Goal: Task Accomplishment & Management: Use online tool/utility

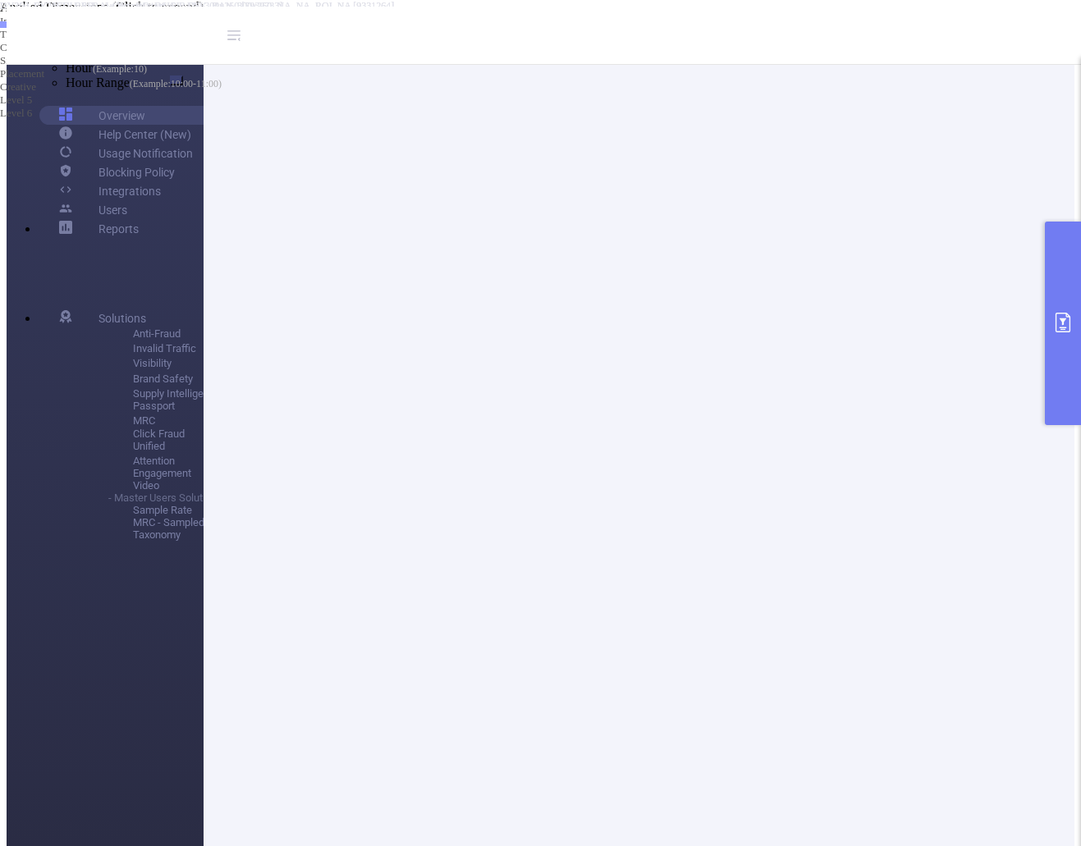
scroll to position [164, 0]
click at [1060, 310] on button "primary" at bounding box center [1063, 324] width 36 height 204
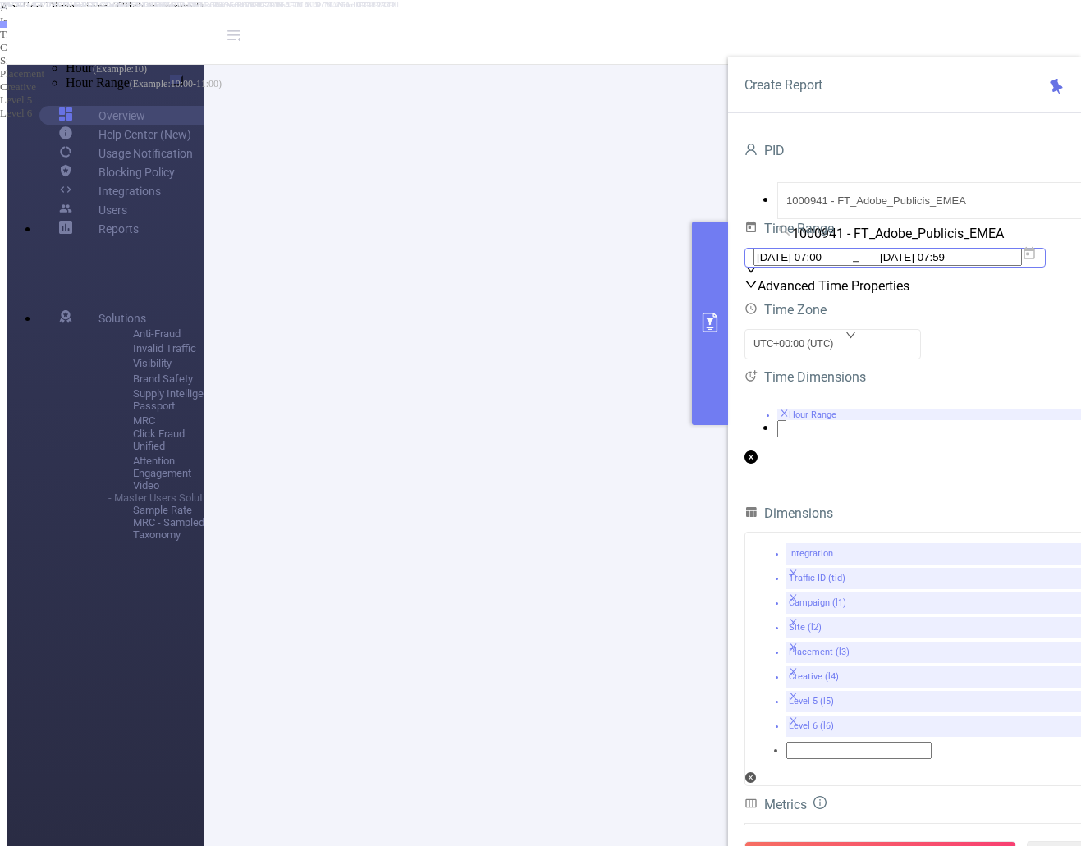
click at [1046, 268] on span "[DATE] 07:00 _ [DATE] 07:59" at bounding box center [894, 258] width 301 height 20
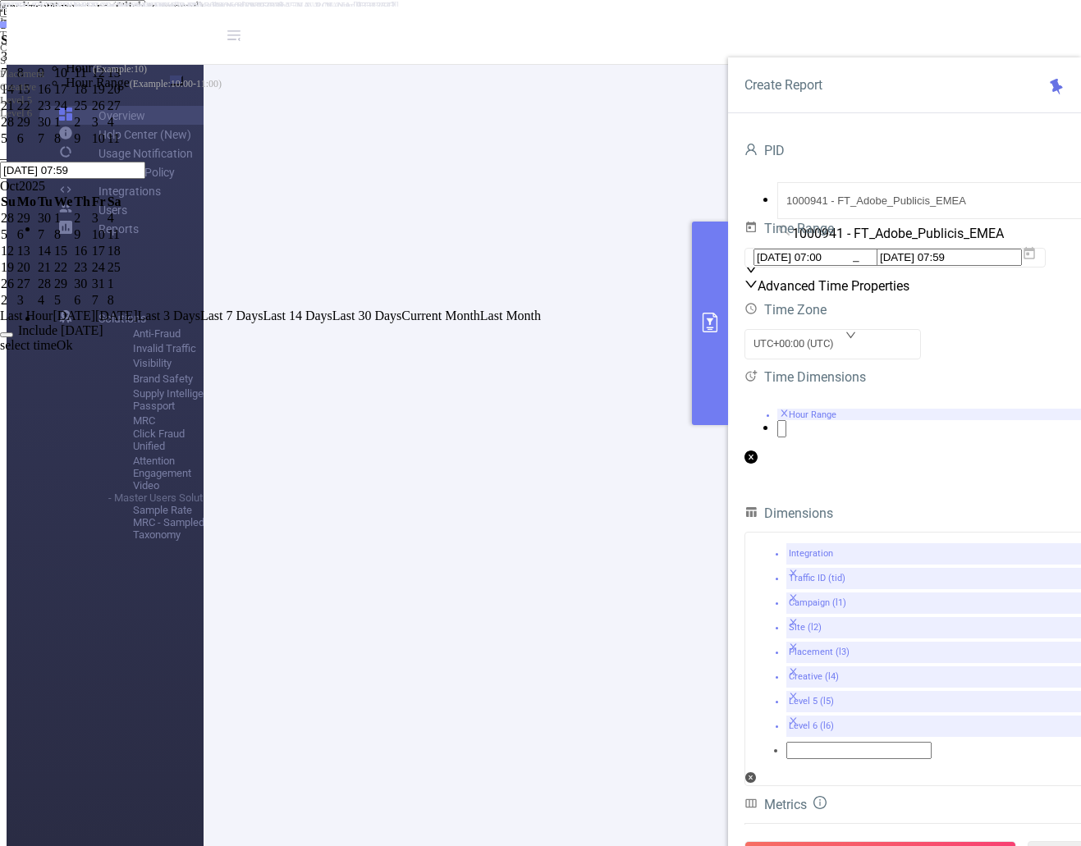
click at [53, 323] on span "Last Hour" at bounding box center [26, 316] width 53 height 14
type input "[DATE] 11:00"
type input "[DATE] 11:59"
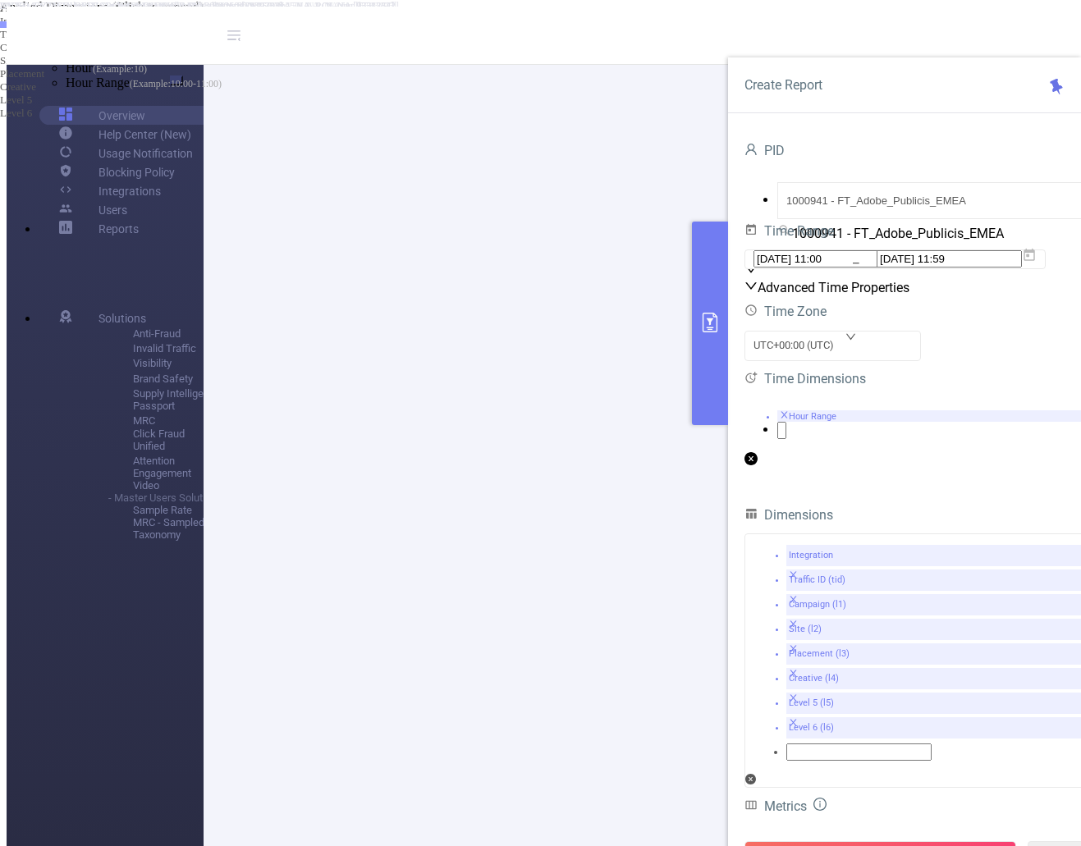
click at [866, 841] on button "Run Report" at bounding box center [880, 856] width 272 height 30
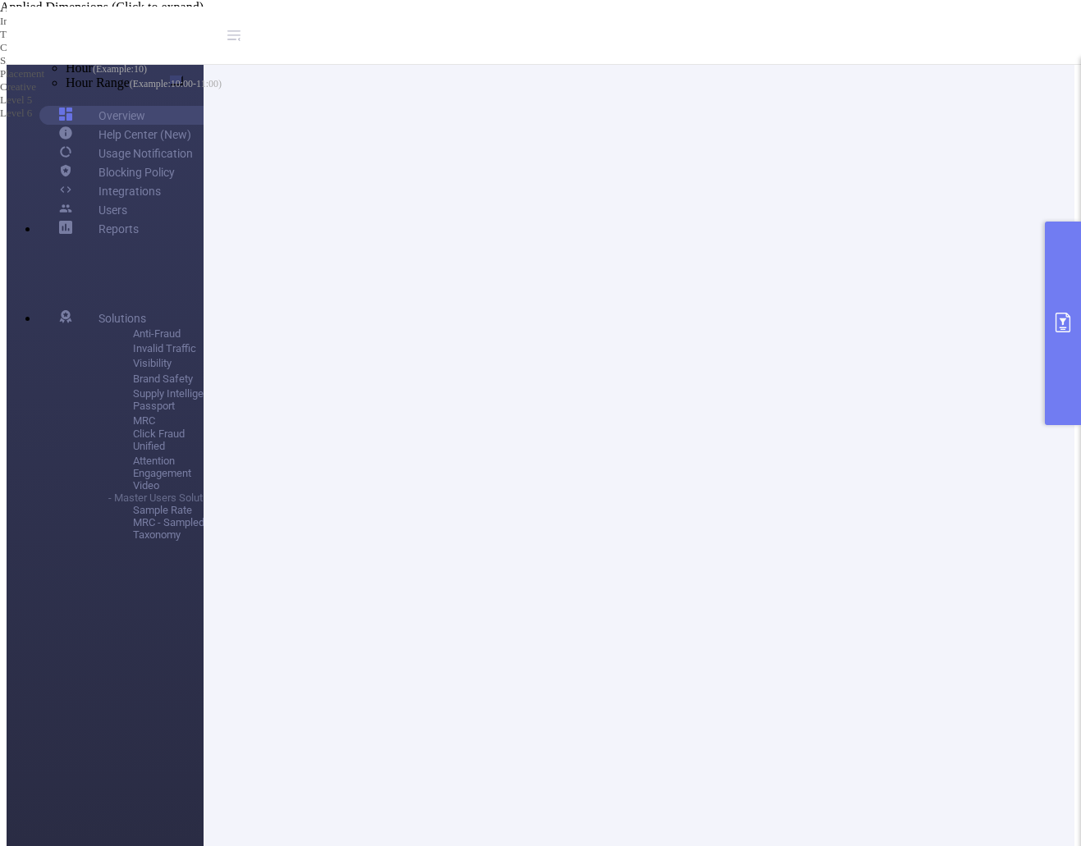
scroll to position [0, 0]
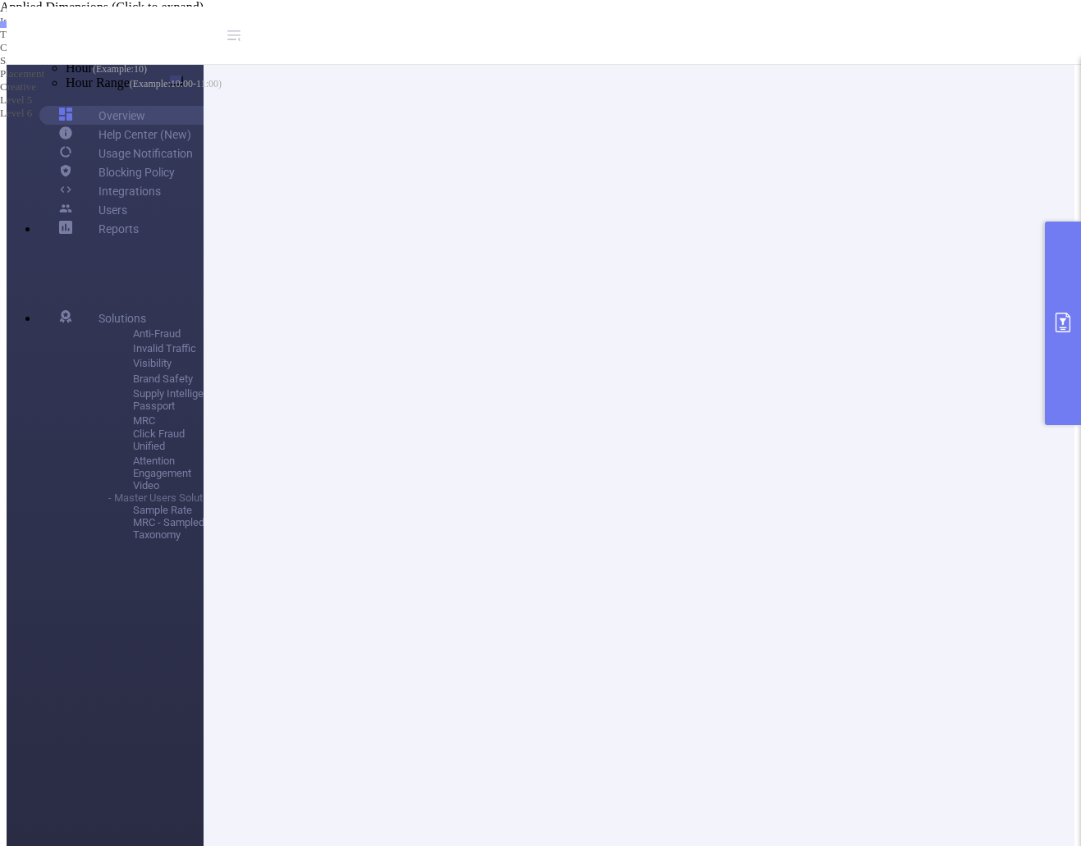
click at [442, 22] on li "Single Column Containing Original Value And New Value" at bounding box center [557, 16] width 1048 height 12
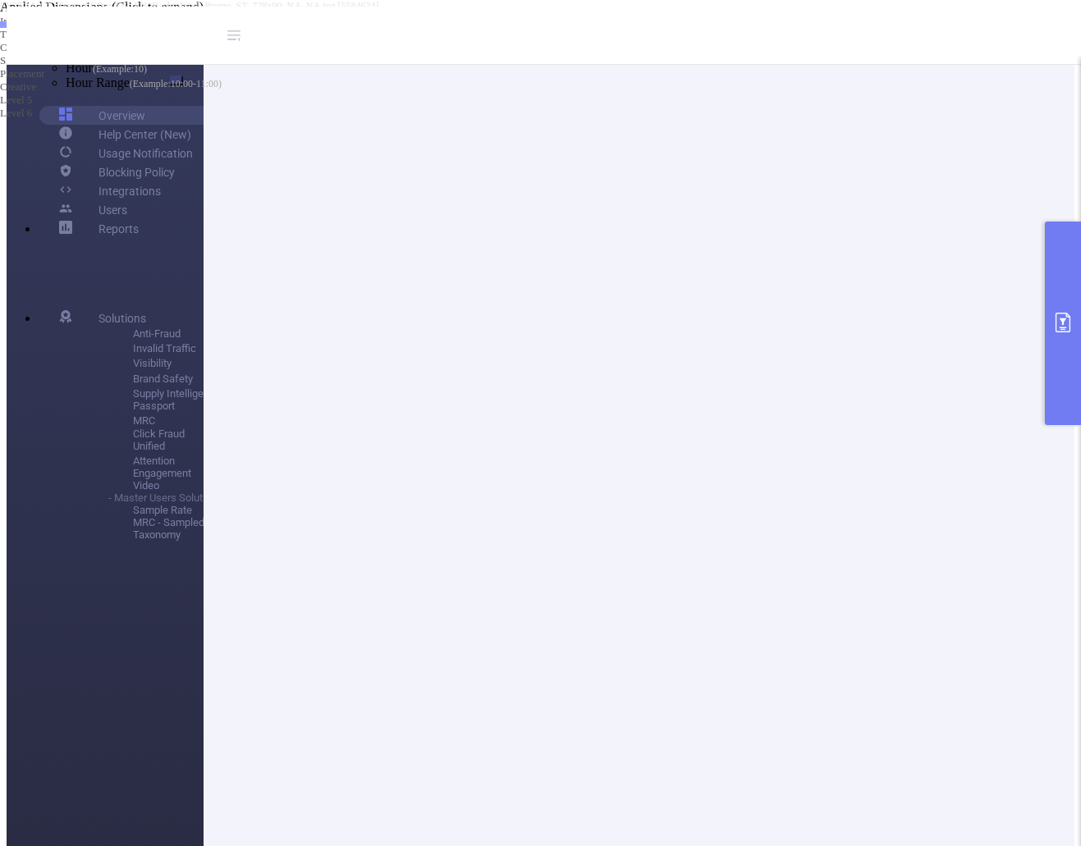
click at [407, 34] on li "Separated Columns" at bounding box center [557, 28] width 1048 height 12
click at [399, 47] on li "New Value Only" at bounding box center [557, 40] width 1048 height 12
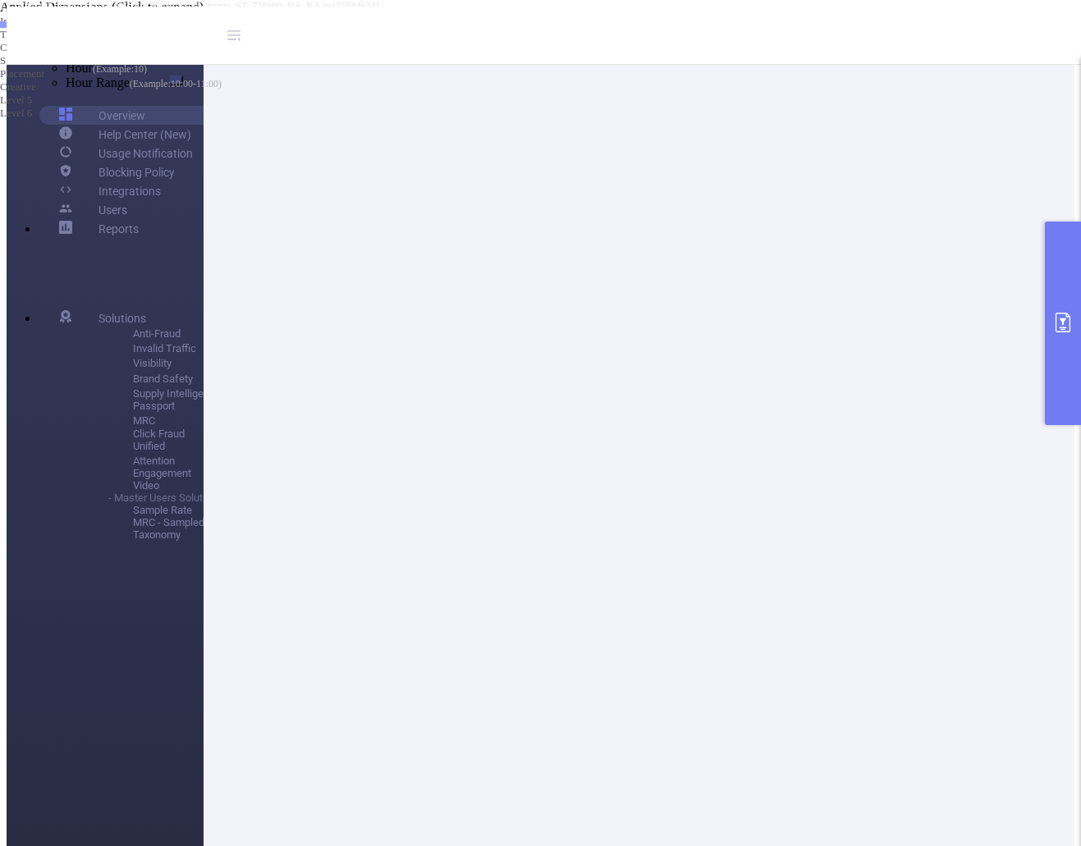
drag, startPoint x: 709, startPoint y: 321, endPoint x: 732, endPoint y: 366, distance: 50.7
click at [1067, 336] on button "primary" at bounding box center [1063, 324] width 36 height 204
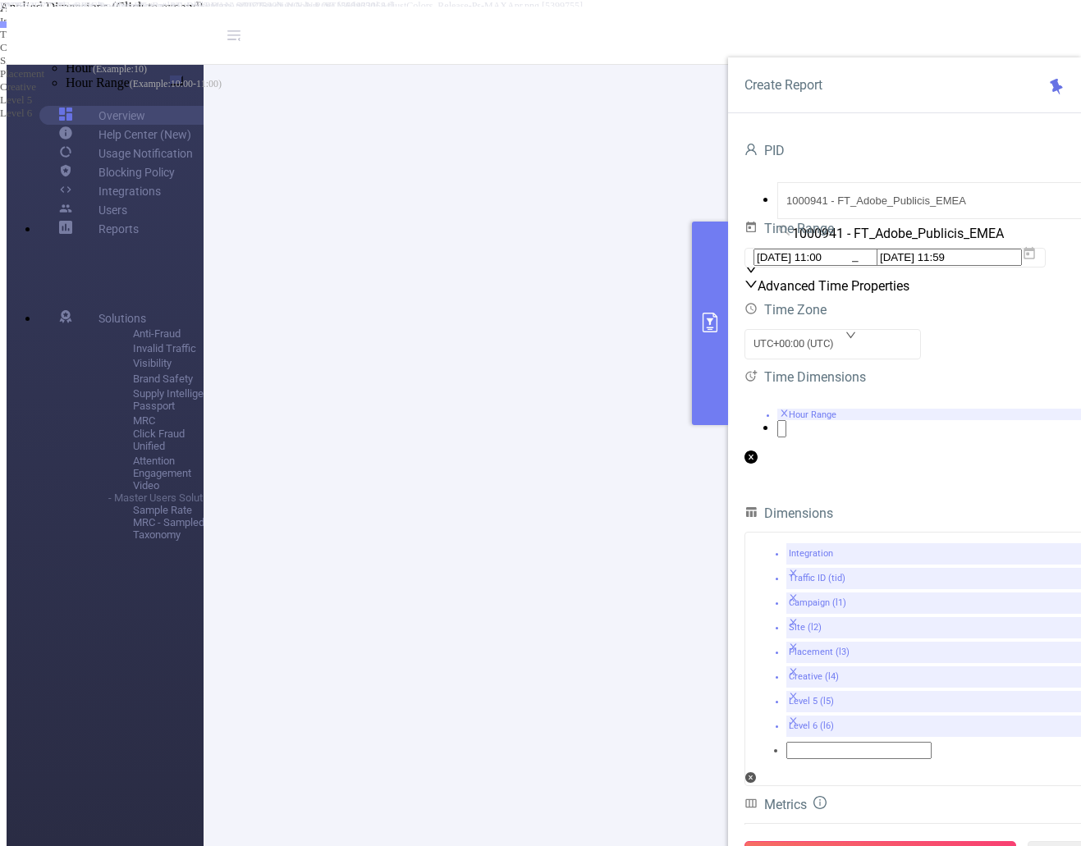
click at [894, 841] on button "Run Report" at bounding box center [880, 856] width 272 height 30
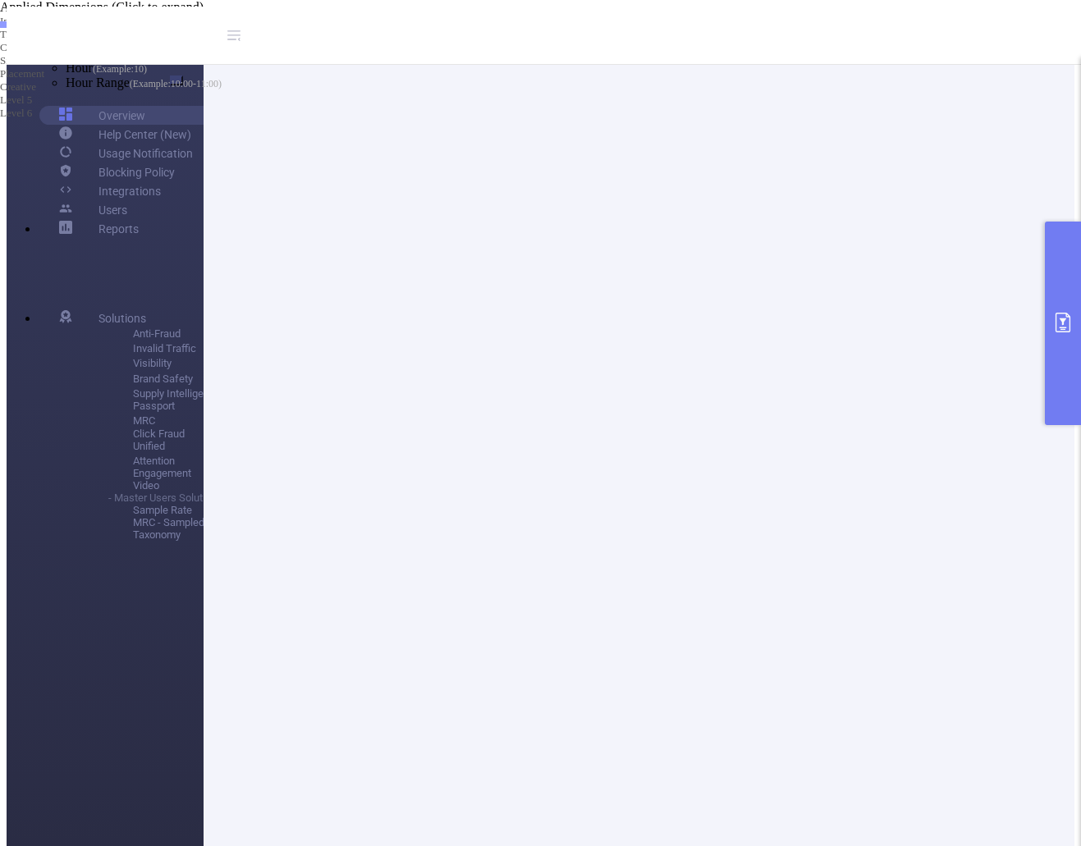
scroll to position [246, 0]
click at [1066, 351] on button "primary" at bounding box center [1063, 324] width 36 height 204
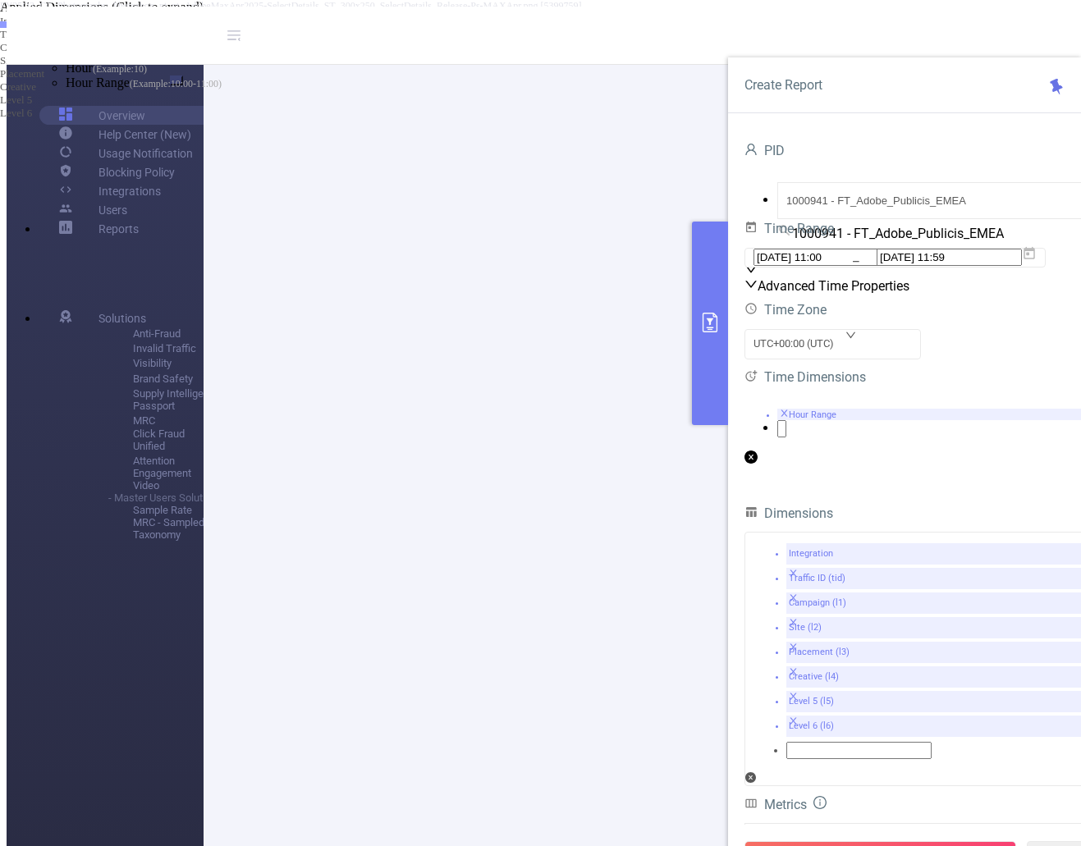
click at [831, 420] on li "Hour Range" at bounding box center [937, 414] width 320 height 11
click at [788, 416] on icon "icon: close" at bounding box center [784, 413] width 7 height 7
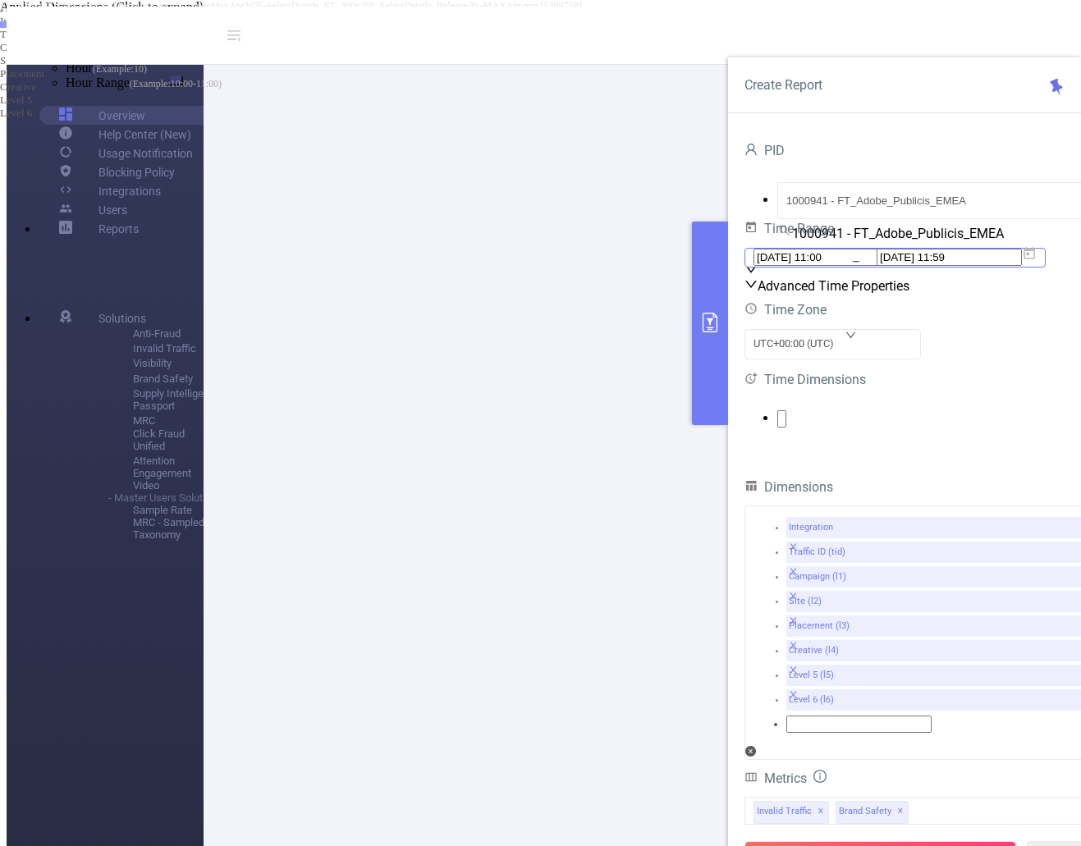
click at [1035, 259] on icon at bounding box center [1029, 253] width 11 height 12
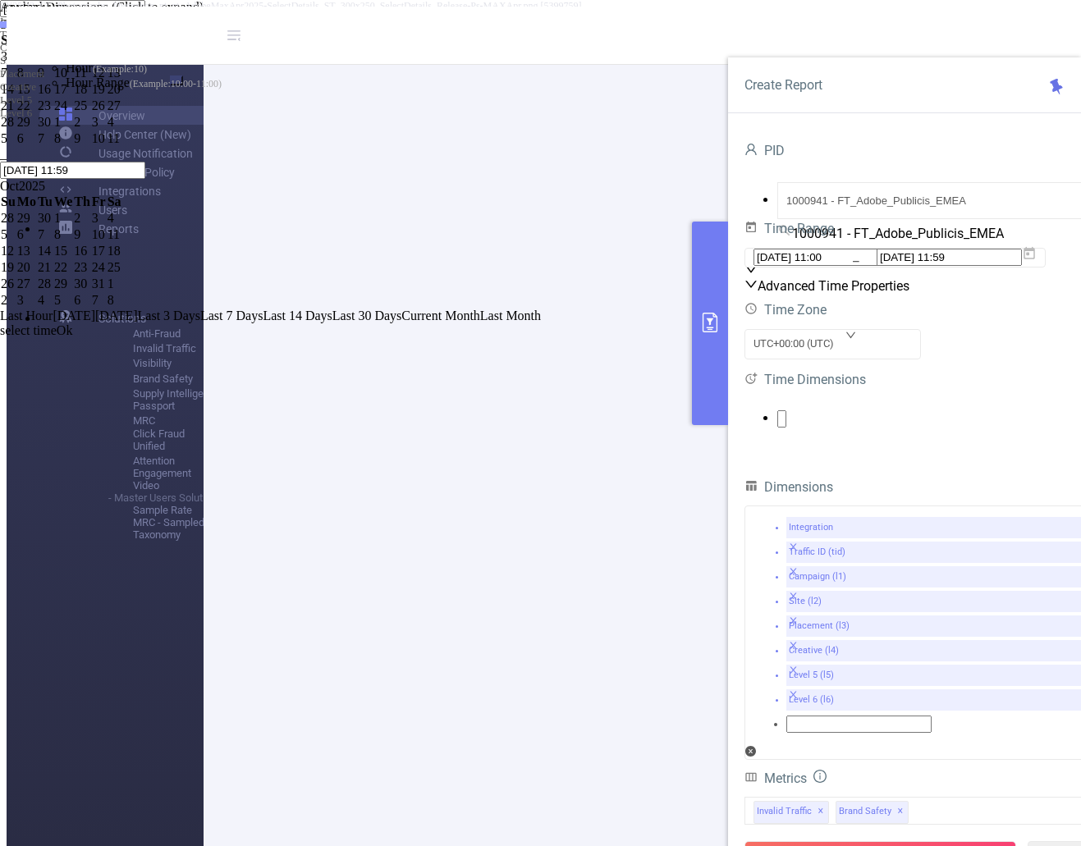
click at [36, 64] on div "1" at bounding box center [26, 56] width 19 height 15
click at [72, 97] on div "17" at bounding box center [63, 89] width 18 height 15
type input "[DATE] 11:00"
click at [73, 352] on link "Ok" at bounding box center [65, 345] width 16 height 14
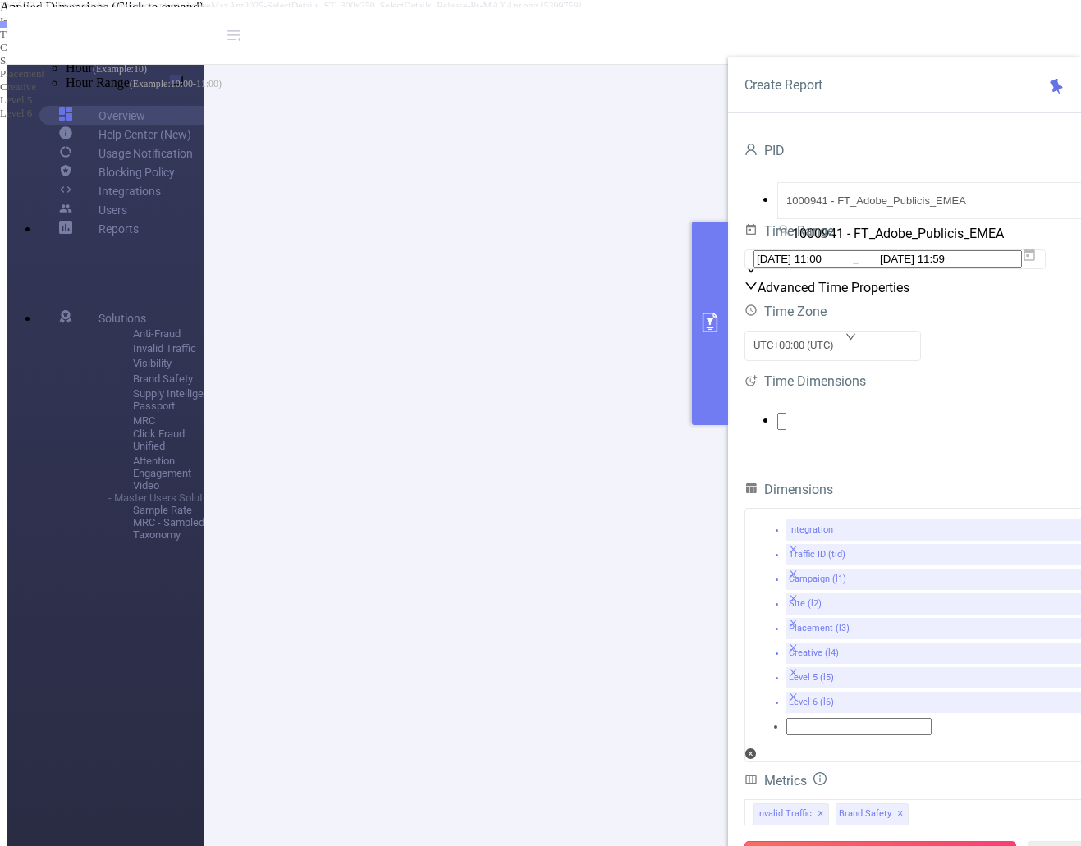
click at [903, 841] on button "Run Report" at bounding box center [880, 856] width 272 height 30
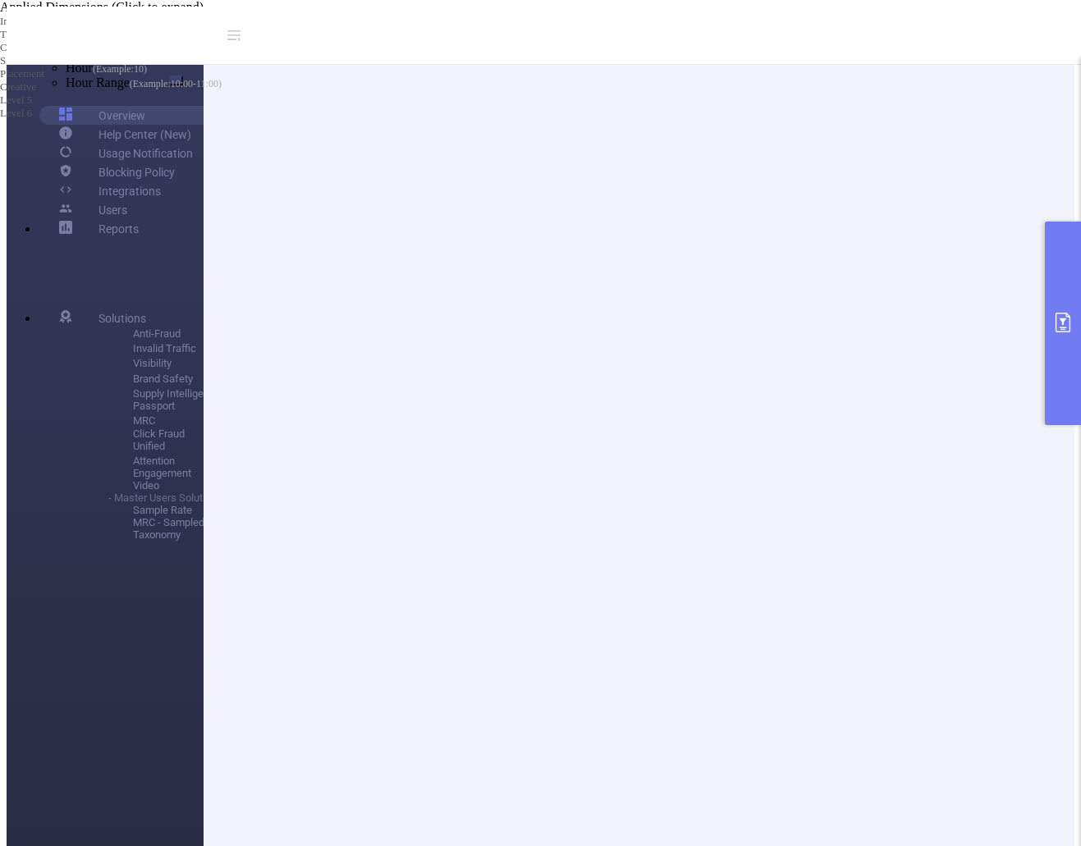
scroll to position [0, 0]
drag, startPoint x: 410, startPoint y: 337, endPoint x: 546, endPoint y: 335, distance: 135.5
drag, startPoint x: 473, startPoint y: 488, endPoint x: 408, endPoint y: 500, distance: 65.9
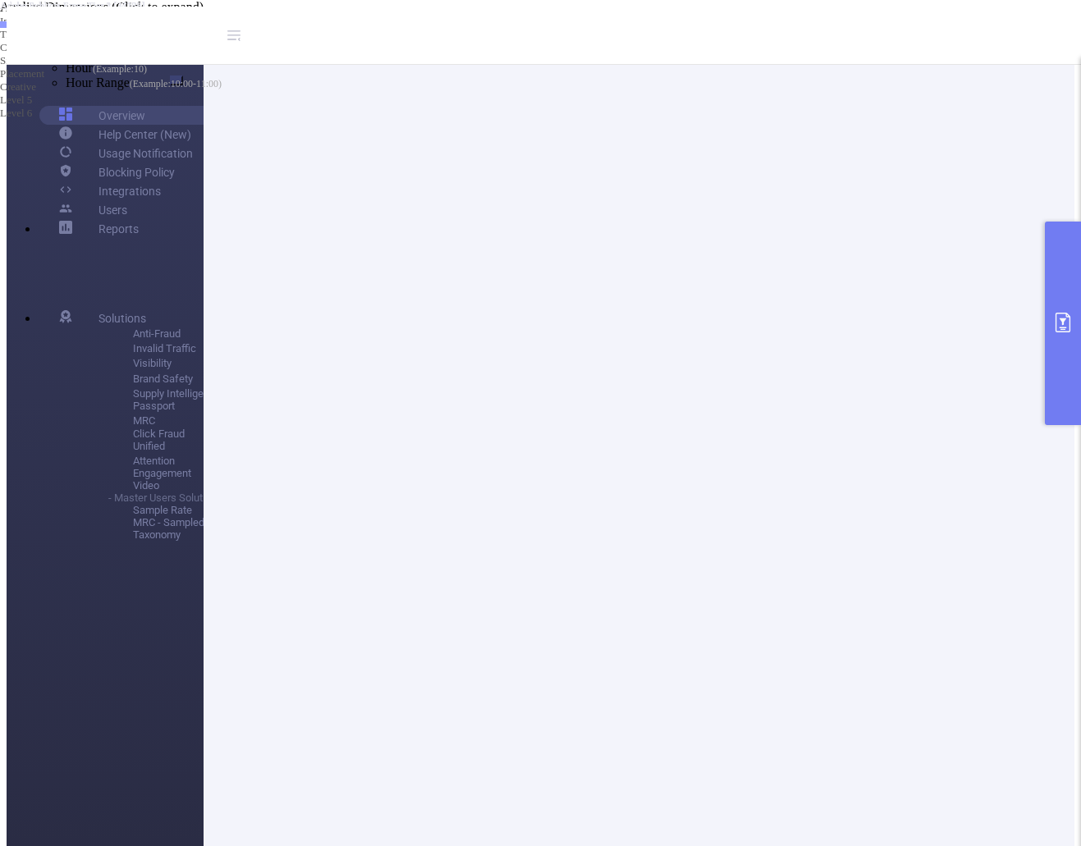
drag, startPoint x: 475, startPoint y: 489, endPoint x: 355, endPoint y: 488, distance: 119.8
copy p "Adobe Publicis Emea Tier 2"
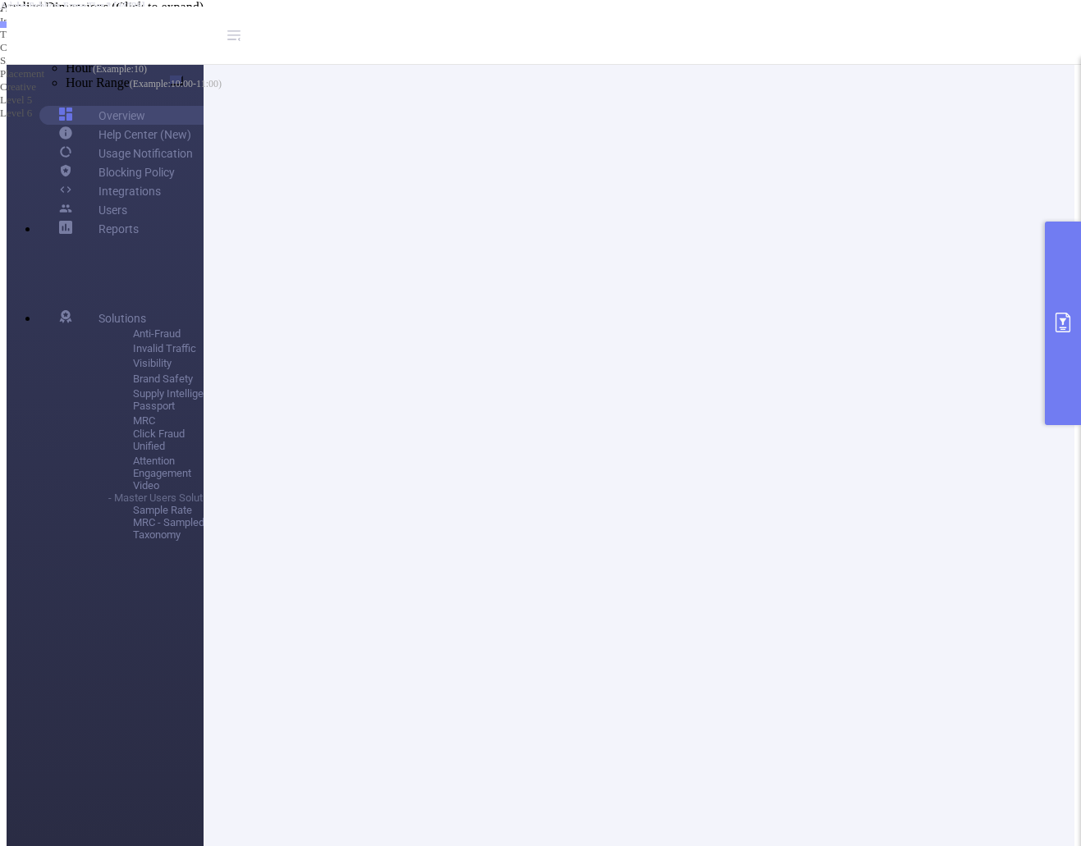
click at [1048, 300] on button "primary" at bounding box center [1063, 324] width 36 height 204
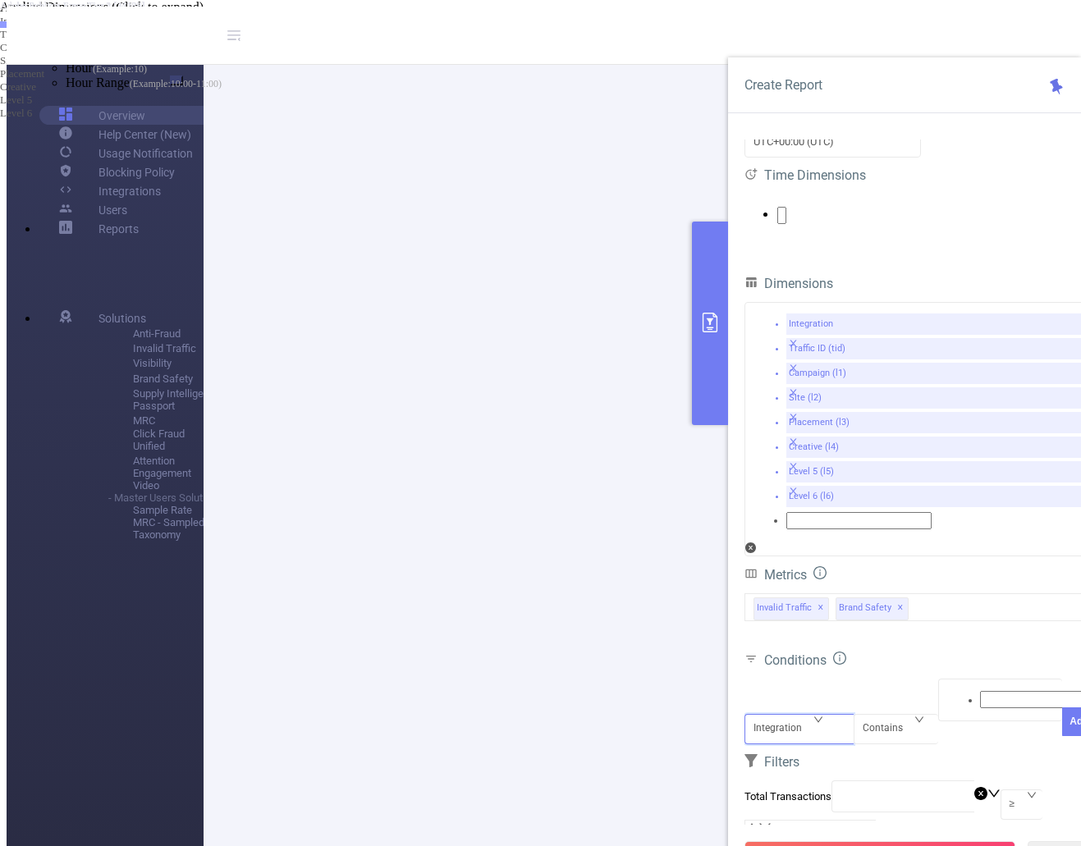
click at [803, 715] on div "Integration" at bounding box center [783, 728] width 60 height 27
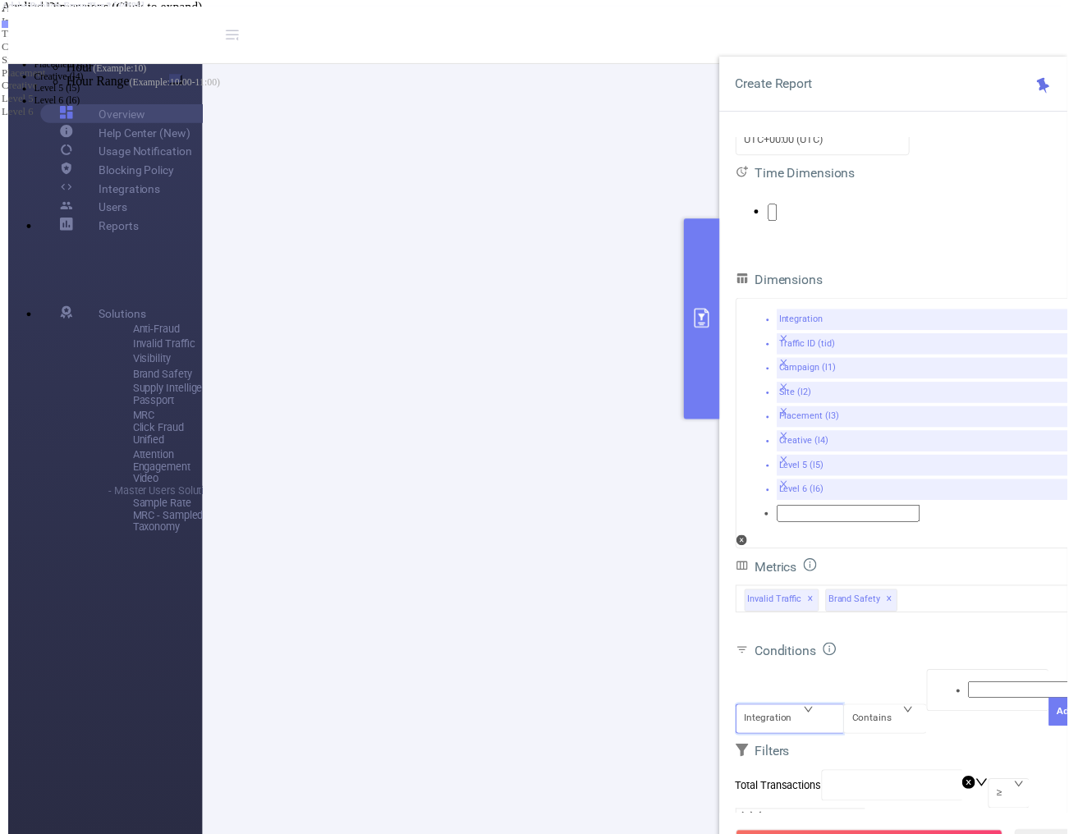
scroll to position [8, 0]
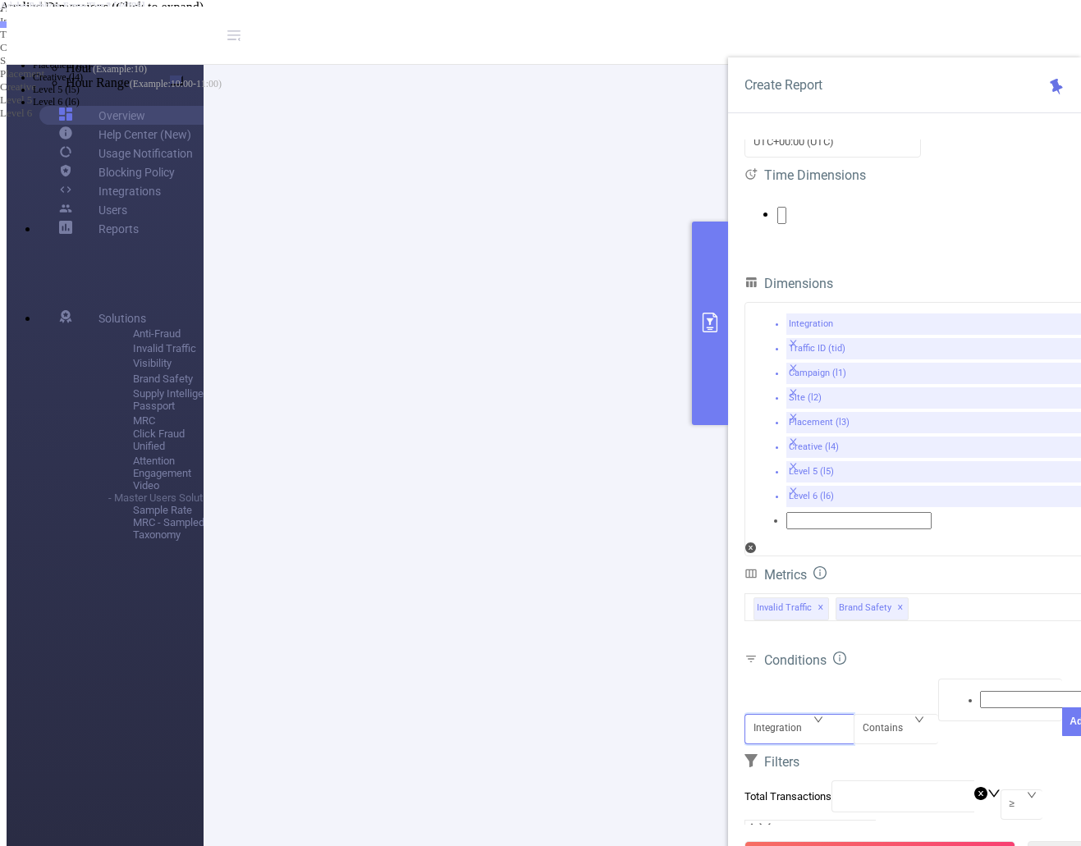
click at [808, 34] on li "Traffic ID (tid)" at bounding box center [557, 28] width 1048 height 12
click at [898, 715] on div "Contains" at bounding box center [889, 728] width 52 height 27
click at [960, 689] on div at bounding box center [1000, 699] width 107 height 21
paste input "Adobe Publicis Emea Tier 2"
type input "Adobe Publicis Emea Tier 2"
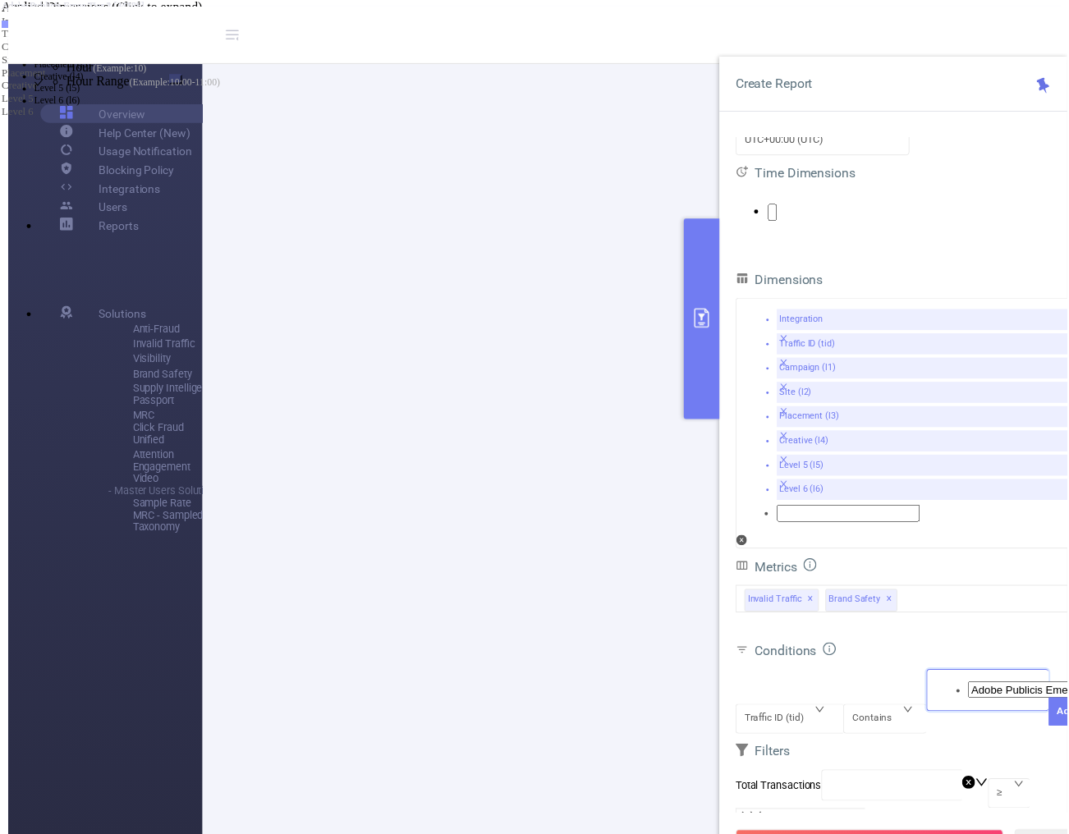
scroll to position [0, 27]
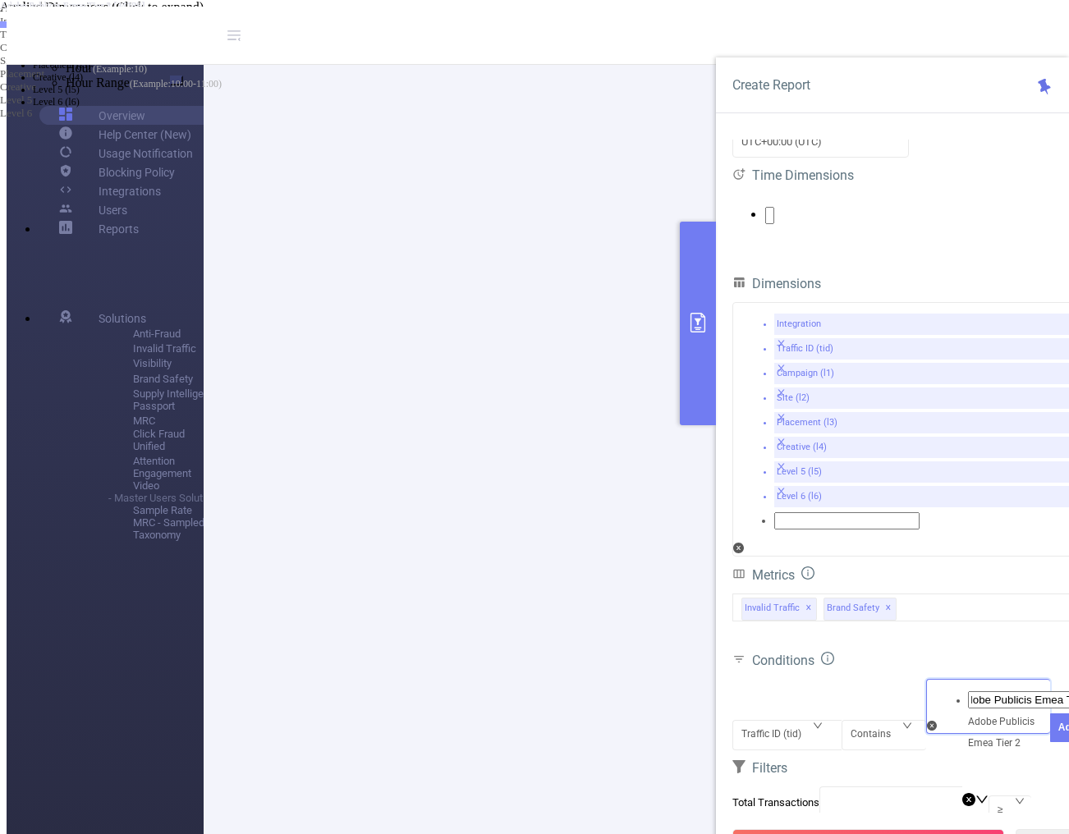
click at [962, 23] on li "Adobe Publicis Emea Tier 2" at bounding box center [551, 16] width 1036 height 13
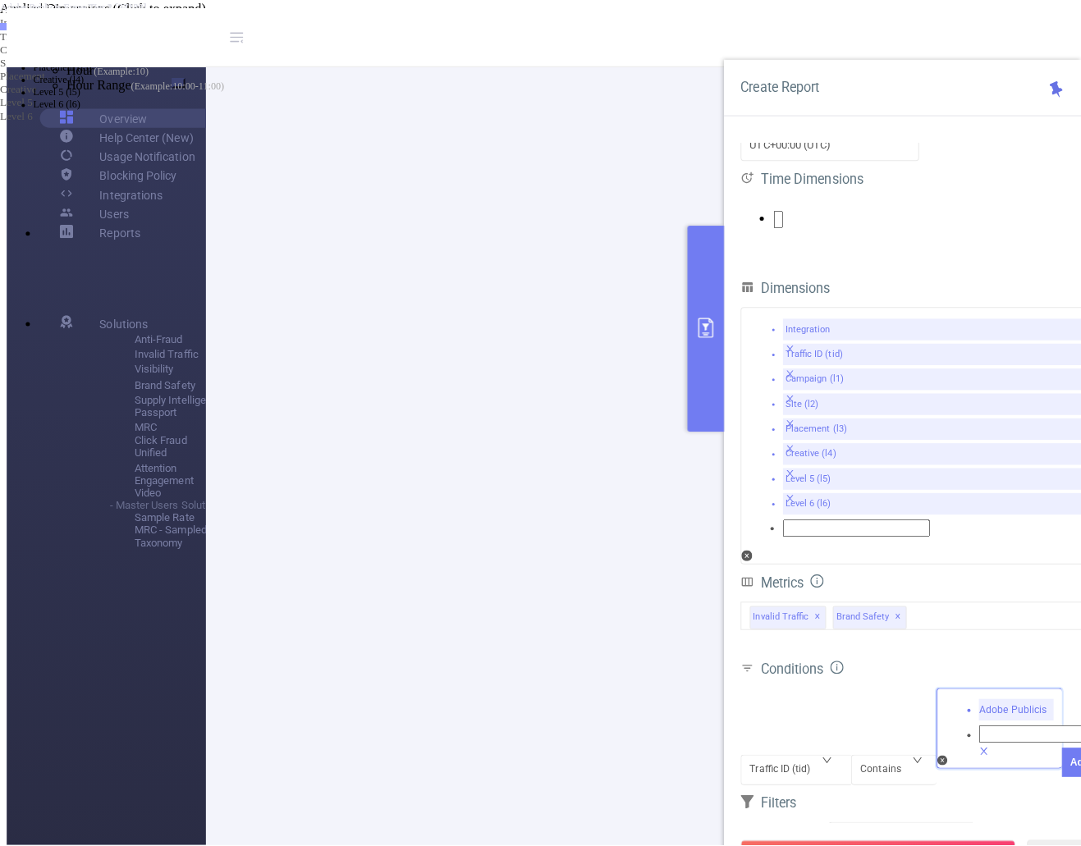
scroll to position [0, 0]
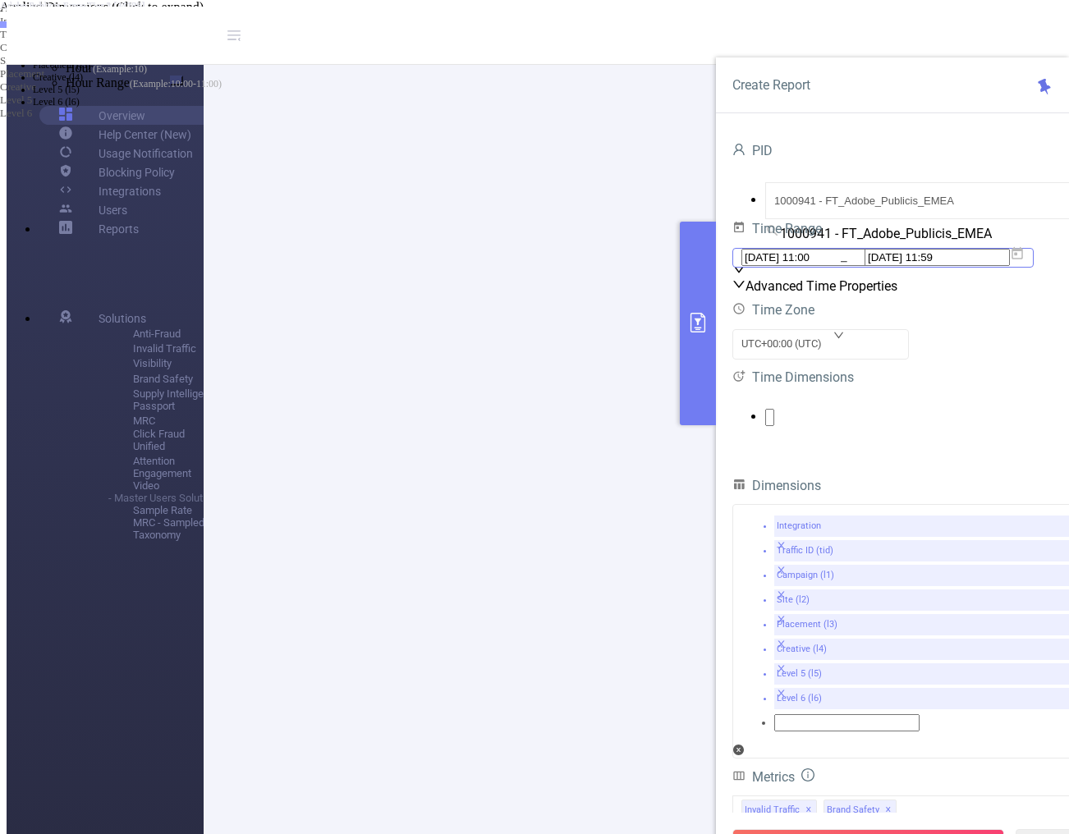
click at [1024, 261] on icon at bounding box center [1017, 253] width 15 height 15
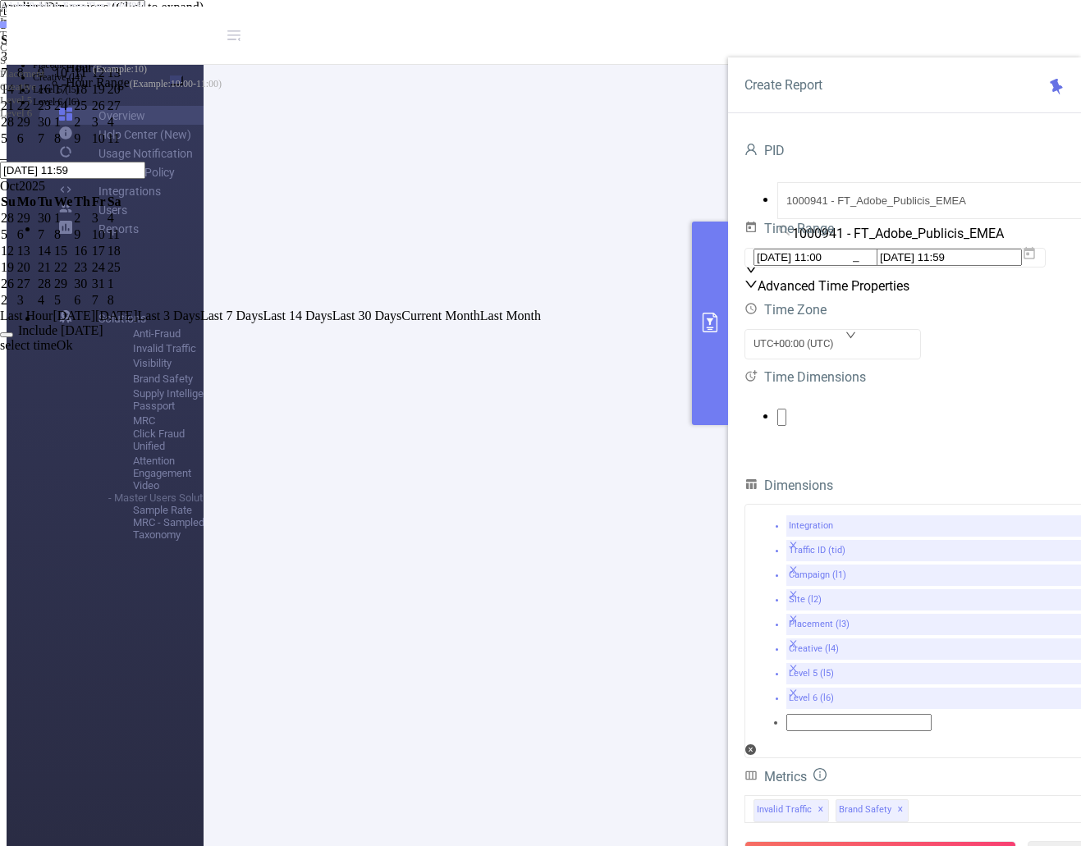
click at [53, 323] on span "Last Hour" at bounding box center [26, 316] width 53 height 14
type input "[DATE] 12:00"
type input "[DATE] 12:59"
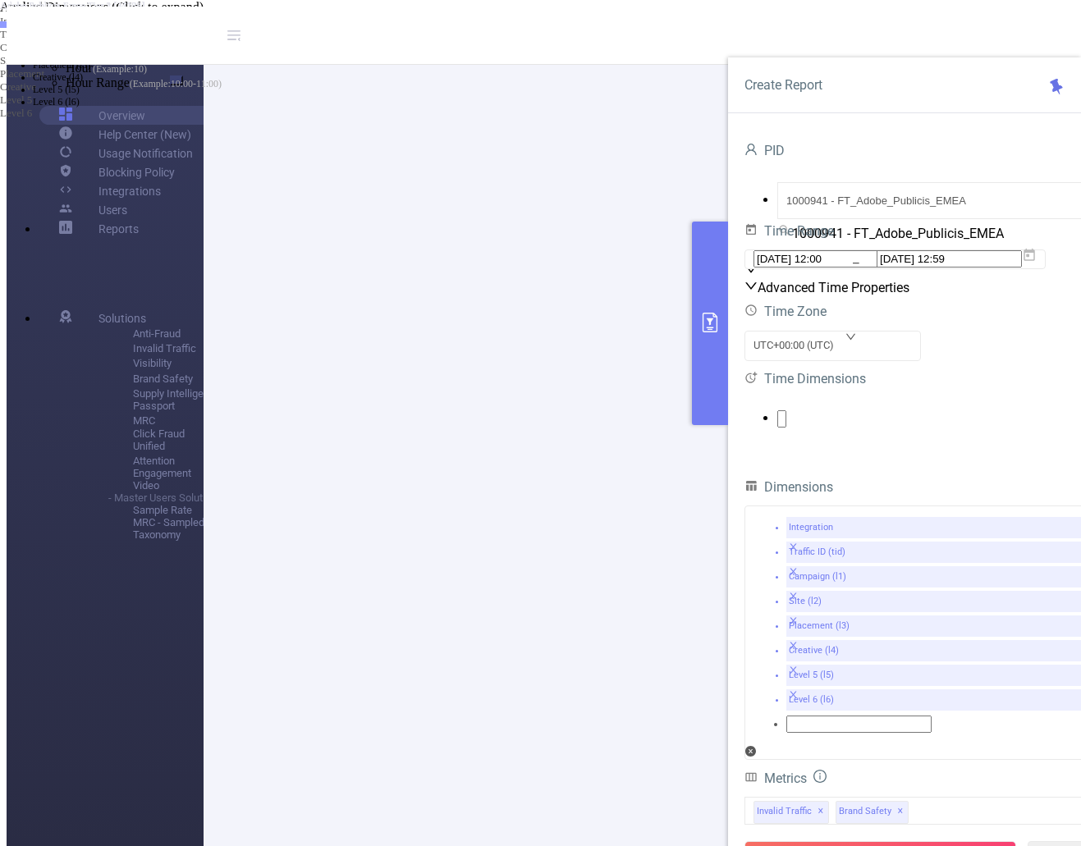
click at [867, 447] on div at bounding box center [920, 420] width 353 height 53
click at [848, 428] on ul at bounding box center [920, 418] width 353 height 17
click at [66, 89] on span at bounding box center [66, 83] width 0 height 14
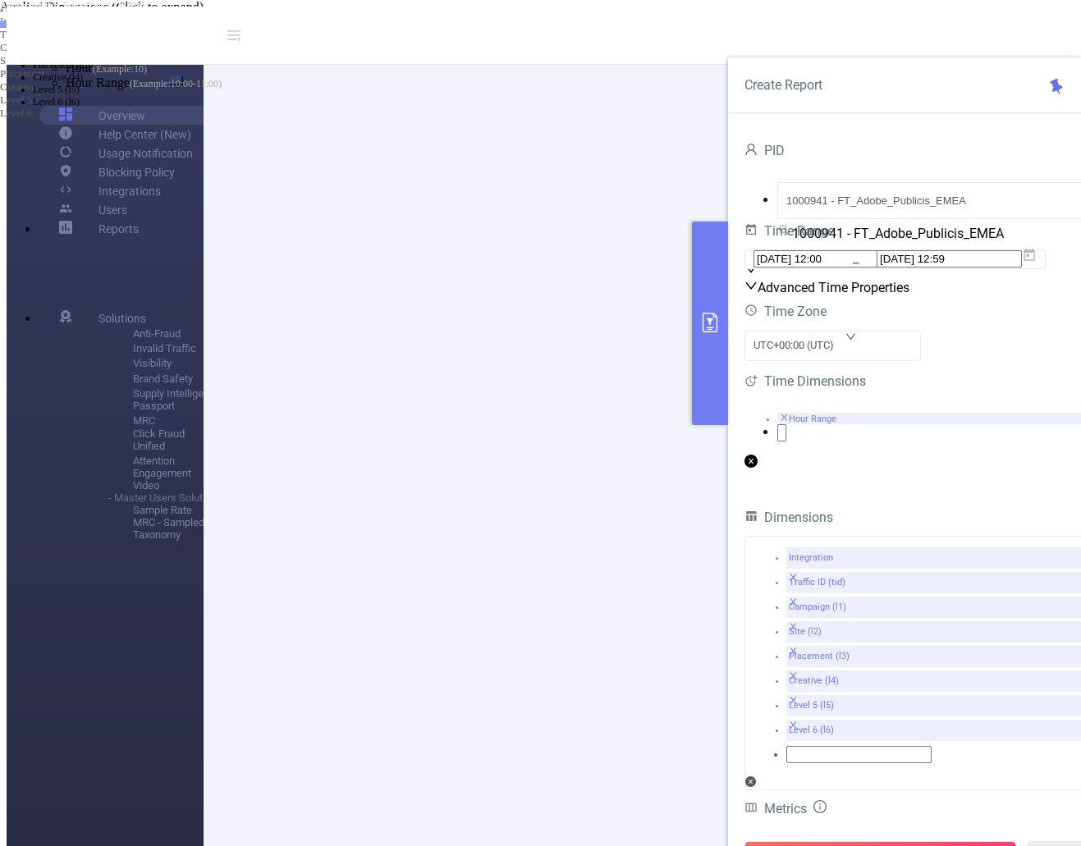
click at [852, 673] on div "Dimensions Integration Traffic ID (tid) Campaign (l1) Site (l2) Placement (l3) …" at bounding box center [920, 651] width 353 height 291
click at [845, 841] on button "Run Report" at bounding box center [880, 856] width 272 height 30
click at [48, 89] on button "Cancel" at bounding box center [24, 80] width 48 height 17
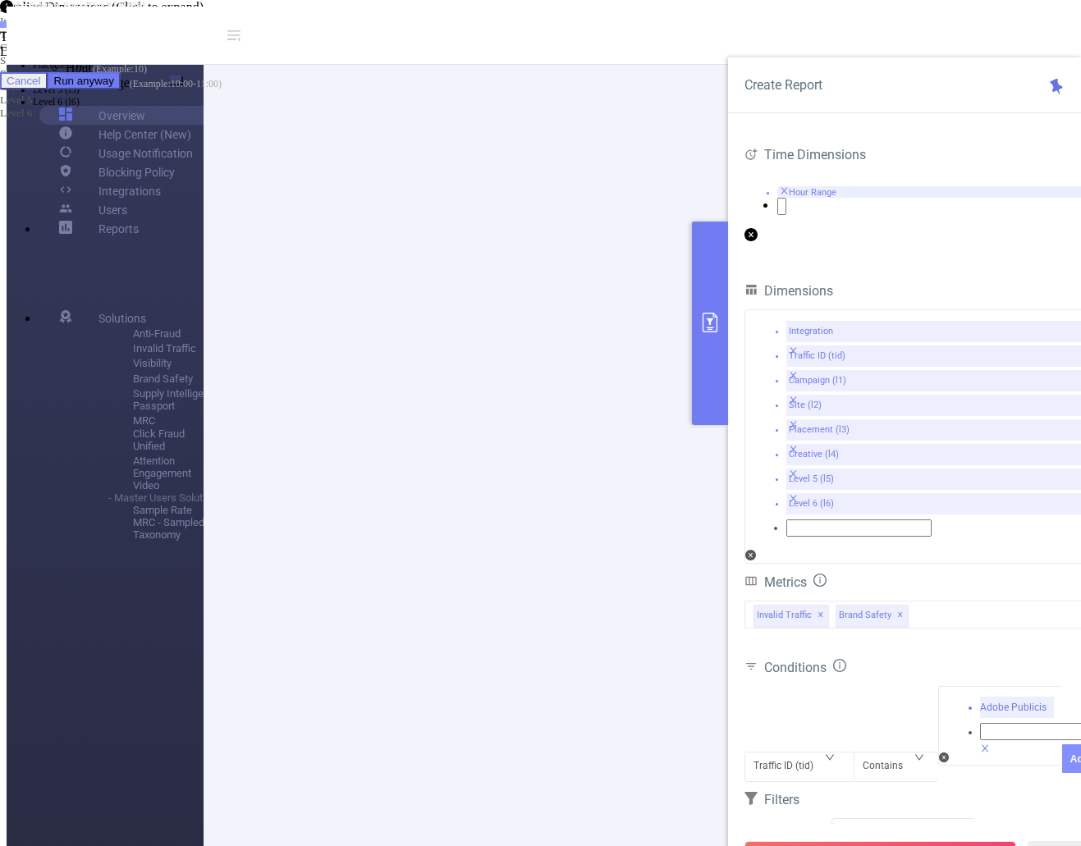
click at [1062, 744] on button "Add" at bounding box center [1079, 758] width 35 height 29
click at [891, 841] on button "Run Report" at bounding box center [880, 856] width 272 height 30
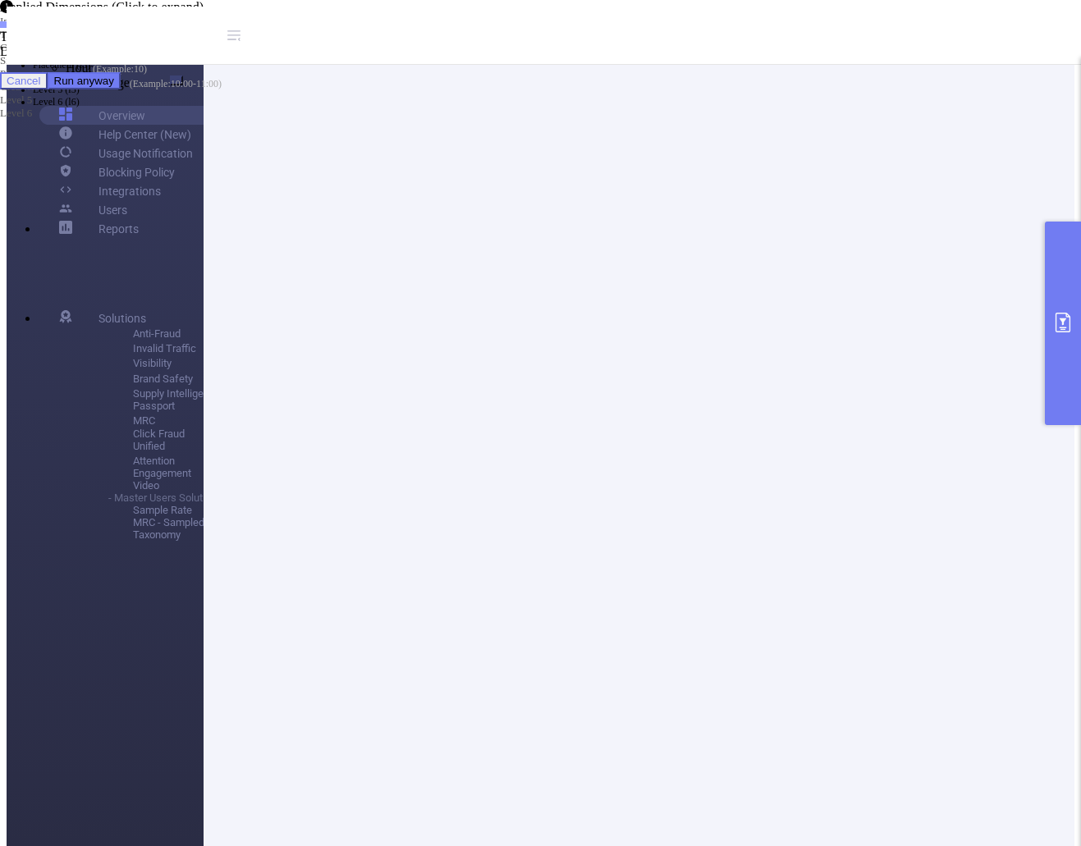
drag, startPoint x: 502, startPoint y: 363, endPoint x: 566, endPoint y: 358, distance: 65.0
click at [409, 47] on li "New Value Only" at bounding box center [557, 40] width 1048 height 12
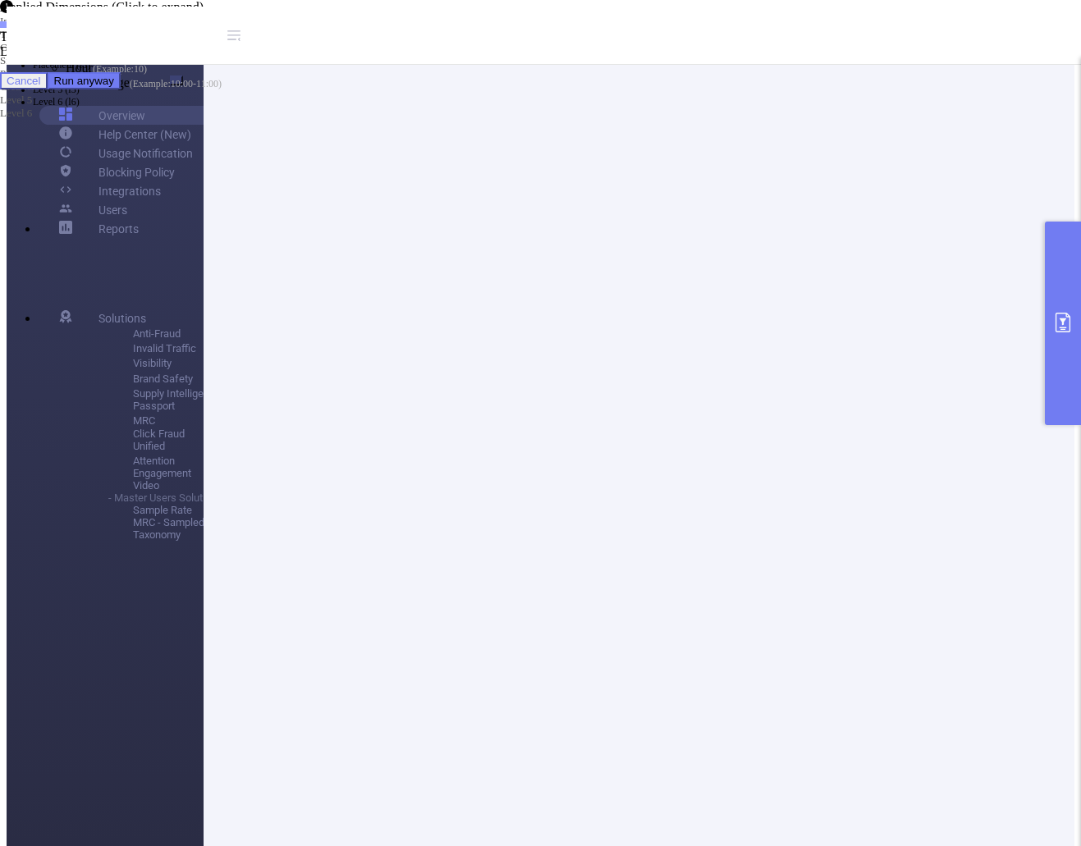
drag, startPoint x: 698, startPoint y: 328, endPoint x: 737, endPoint y: 395, distance: 76.9
